Goal: Navigation & Orientation: Find specific page/section

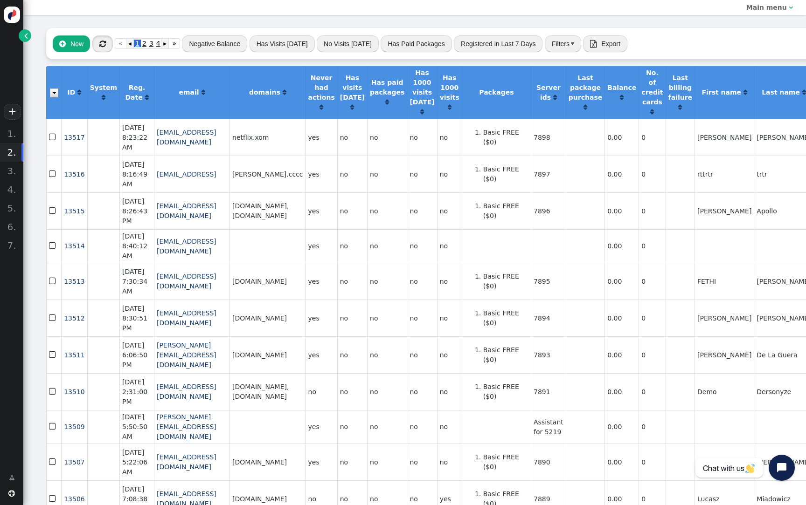
click at [105, 42] on span "" at bounding box center [102, 43] width 7 height 7
click at [98, 42] on button "" at bounding box center [102, 43] width 21 height 17
click at [100, 44] on span "" at bounding box center [102, 43] width 7 height 7
click at [23, 41] on link "" at bounding box center [25, 35] width 13 height 13
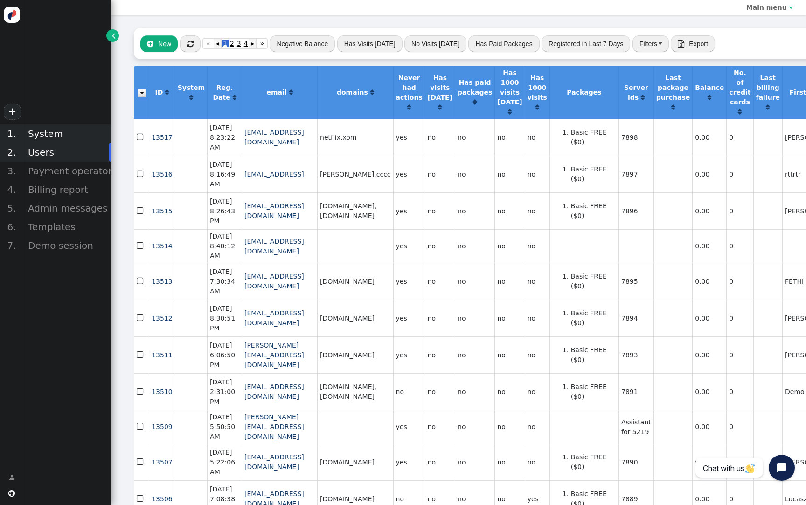
click at [62, 132] on div "System" at bounding box center [67, 133] width 88 height 19
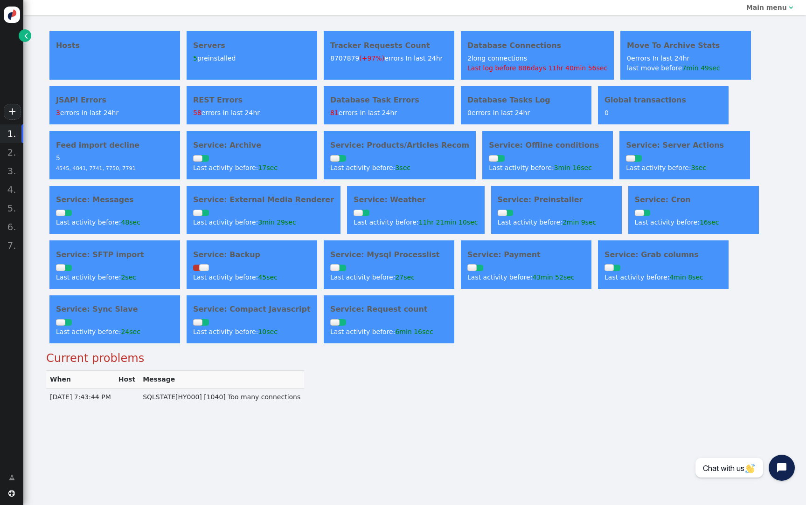
click at [28, 38] on link "" at bounding box center [25, 35] width 13 height 13
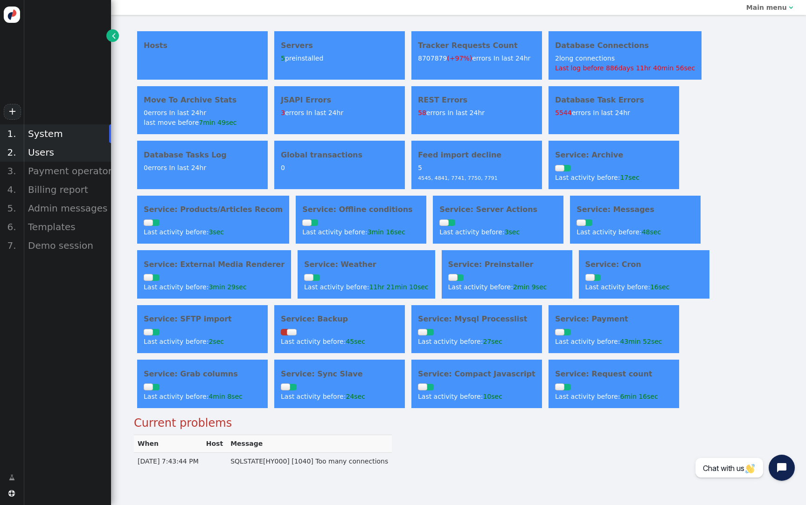
click at [50, 152] on div "Users" at bounding box center [67, 152] width 88 height 19
